Goal: Information Seeking & Learning: Learn about a topic

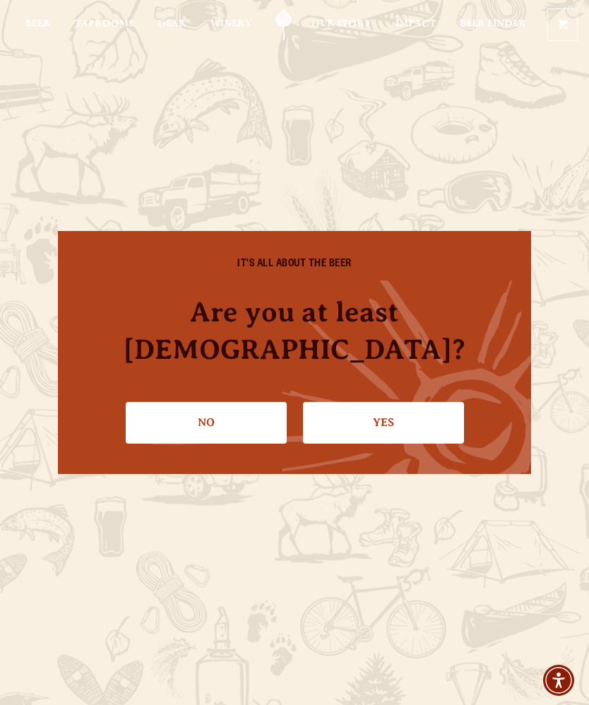
click at [403, 410] on link "Yes" at bounding box center [383, 422] width 161 height 41
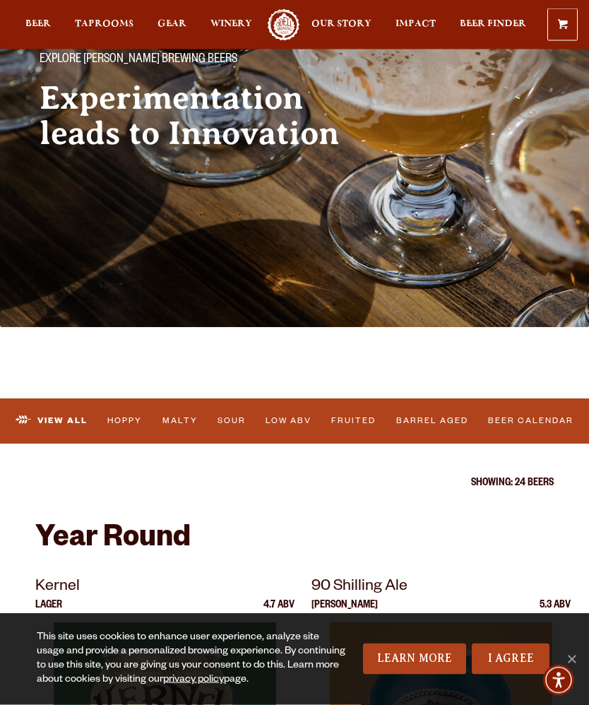
scroll to position [132, 0]
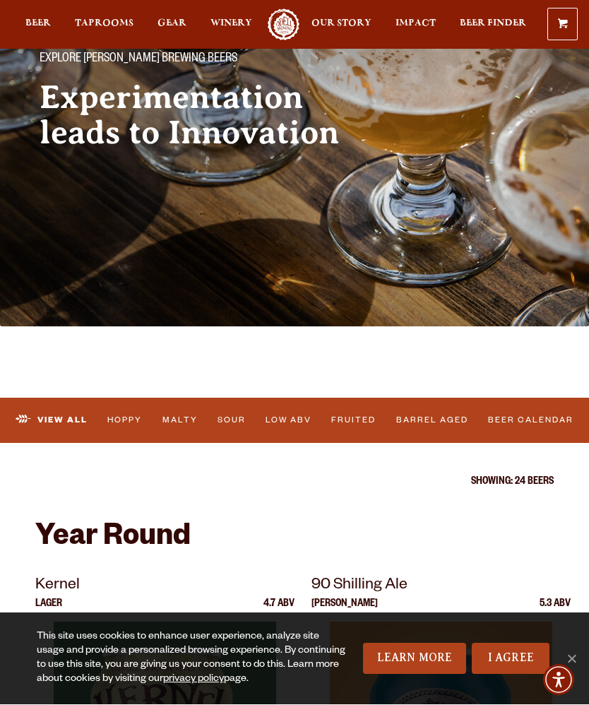
click at [539, 421] on link "Beer Calendar" at bounding box center [531, 421] width 95 height 30
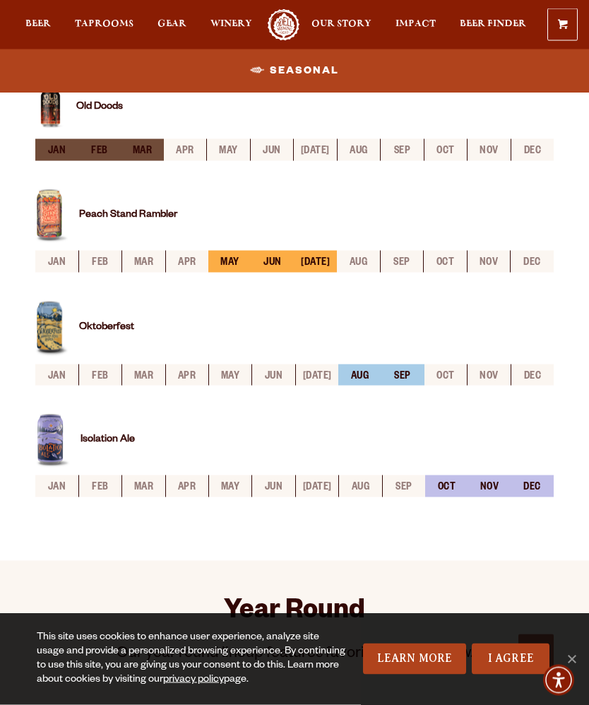
scroll to position [537, 0]
click at [60, 455] on img at bounding box center [52, 441] width 35 height 54
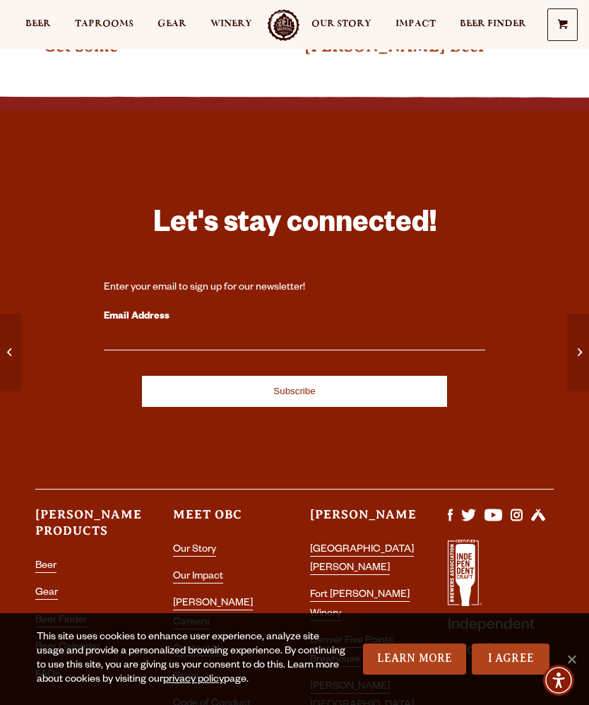
scroll to position [3274, 0]
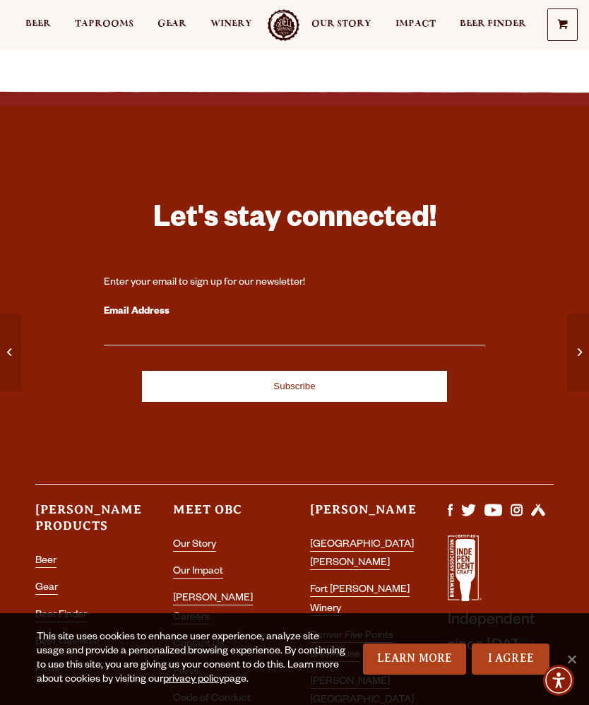
click at [236, 694] on link "Code of Conduct" at bounding box center [212, 700] width 78 height 12
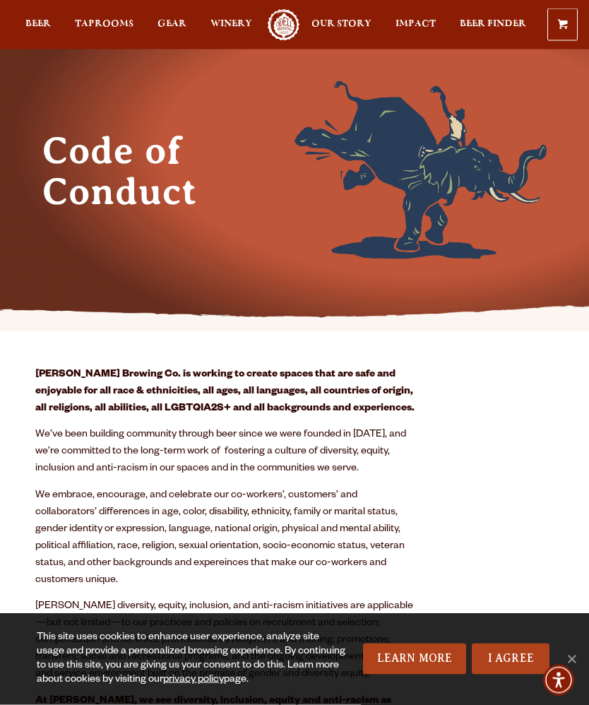
scroll to position [59, 0]
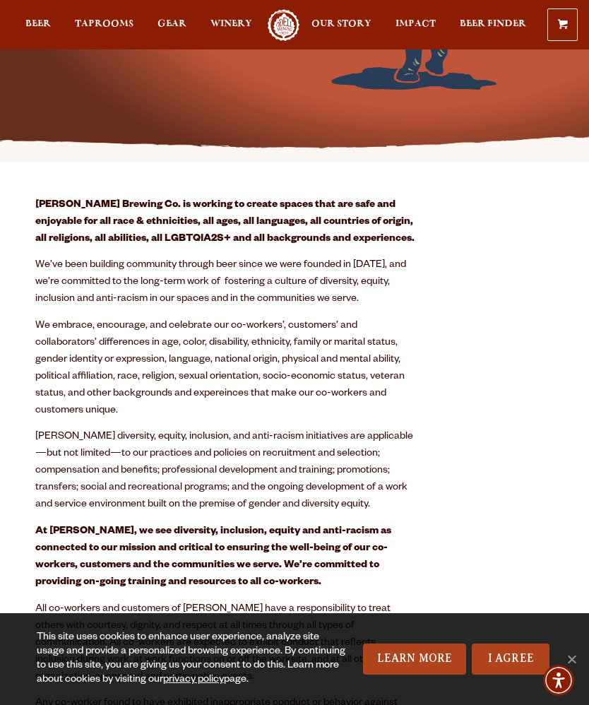
scroll to position [227, 0]
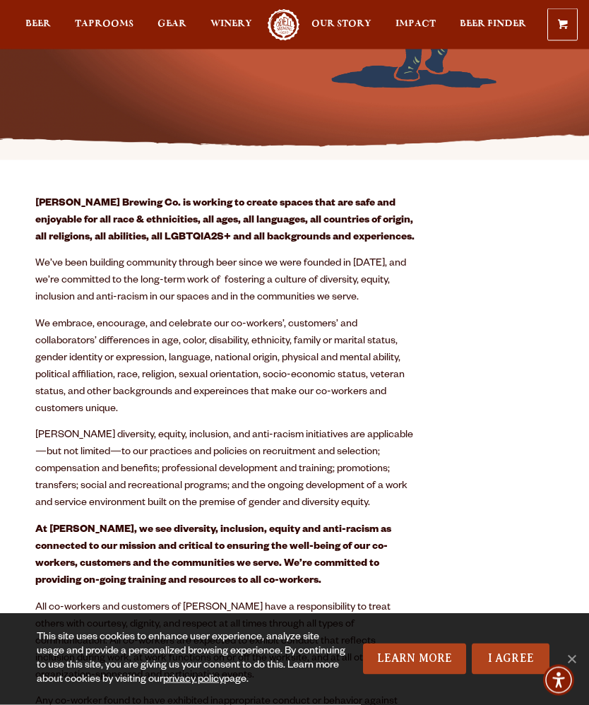
click at [17, 5] on div at bounding box center [294, 24] width 589 height 49
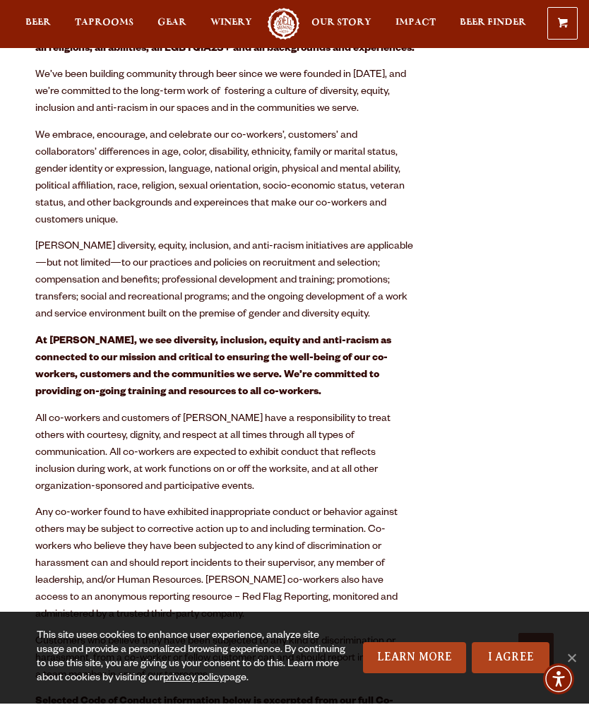
scroll to position [412, 0]
